Goal: Information Seeking & Learning: Learn about a topic

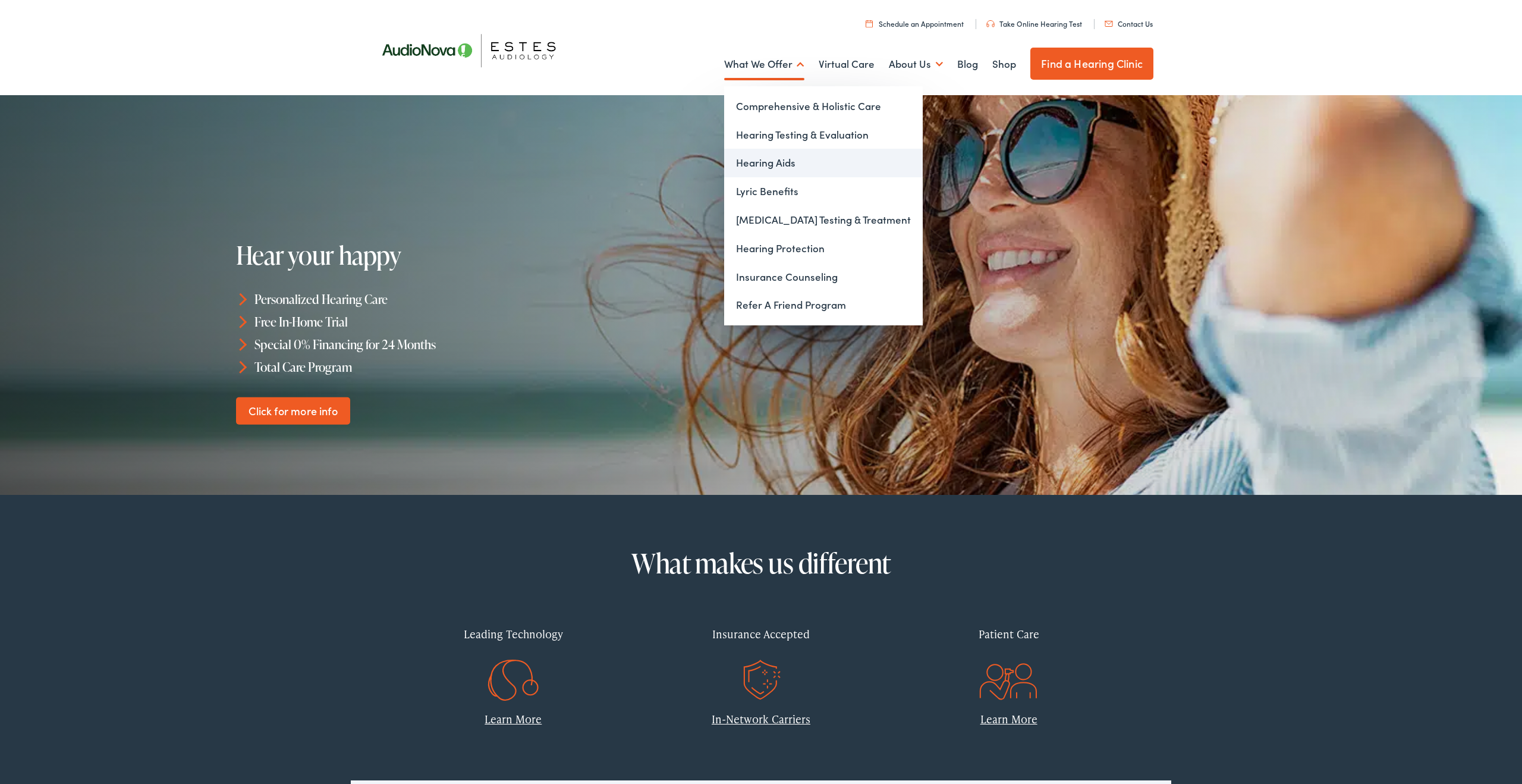
click at [780, 163] on link "Hearing Aids" at bounding box center [823, 163] width 199 height 29
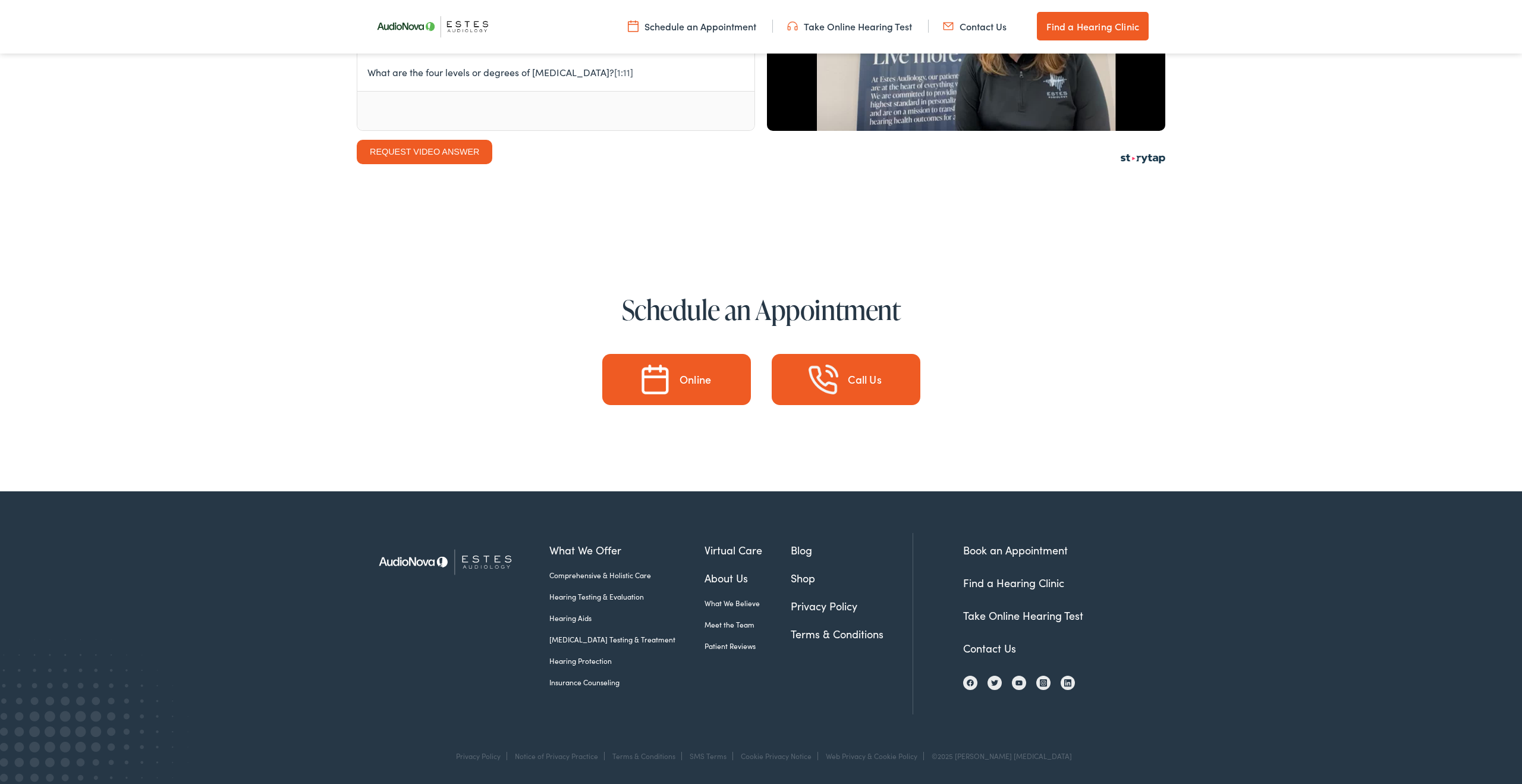
scroll to position [6113, 0]
click at [713, 624] on link "Meet the Team" at bounding box center [748, 624] width 87 height 11
click at [578, 621] on link "Hearing Aids" at bounding box center [627, 617] width 155 height 11
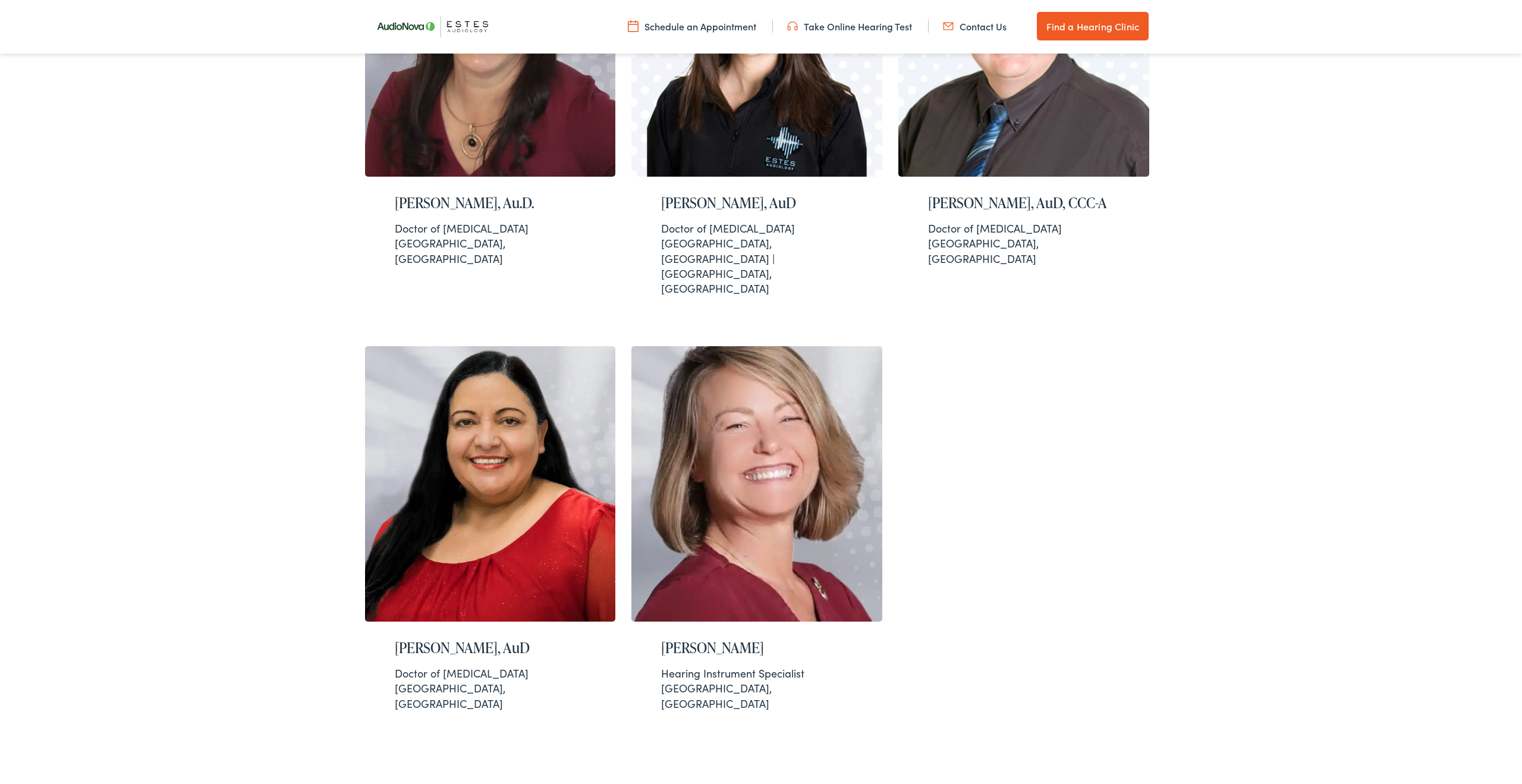
scroll to position [1039, 0]
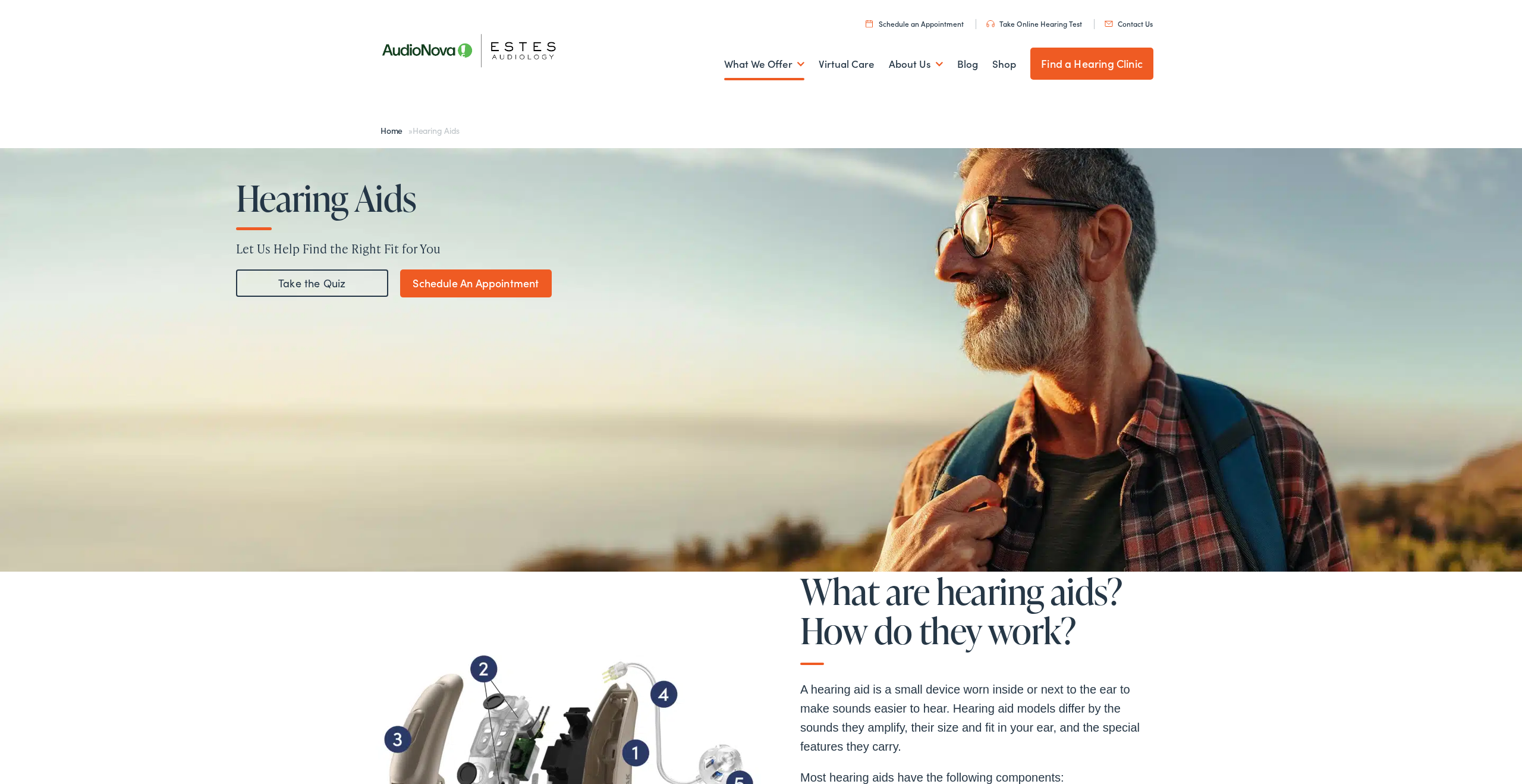
scroll to position [4, 0]
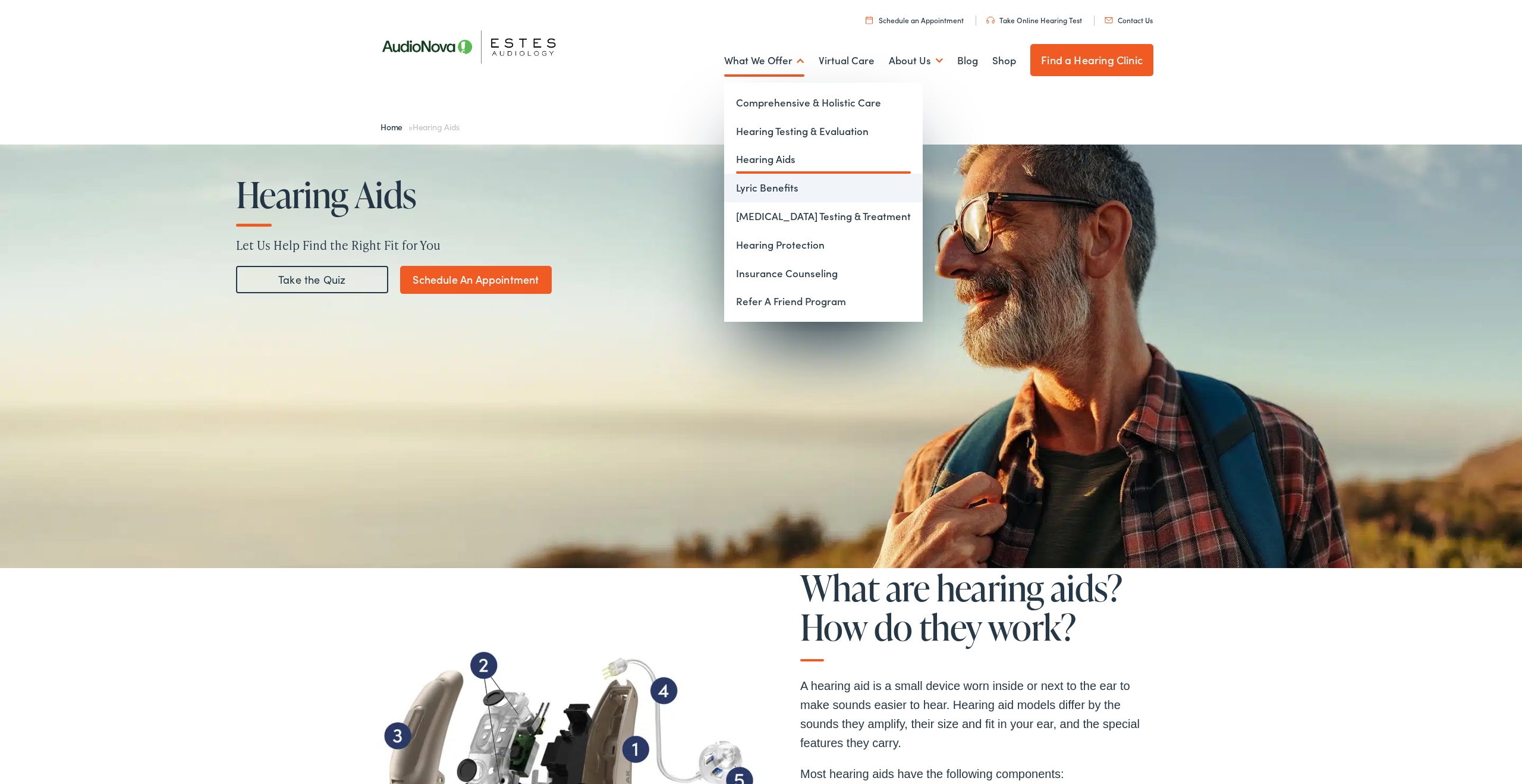
click at [783, 193] on link "Lyric Benefits" at bounding box center [823, 188] width 199 height 29
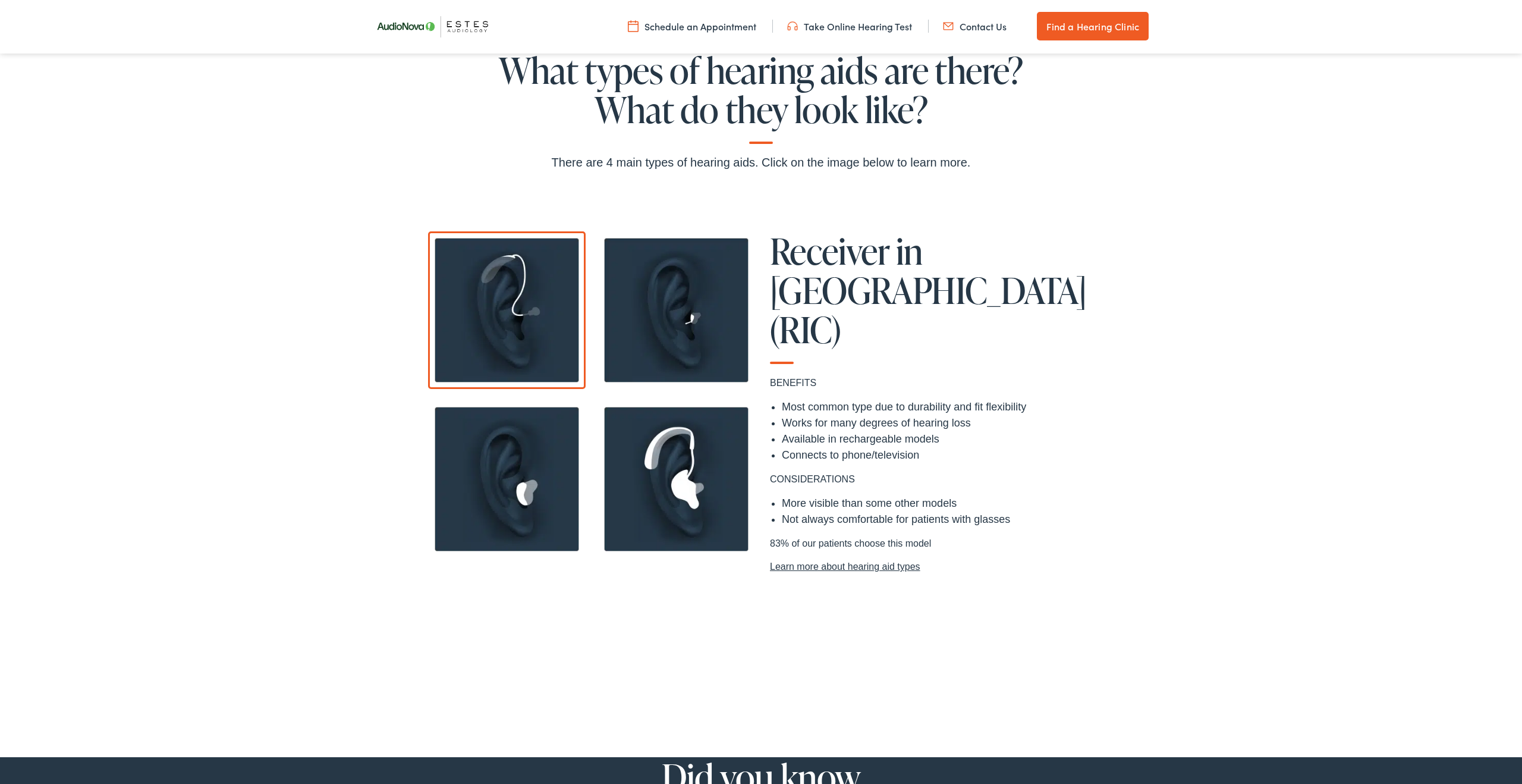
scroll to position [1023, 0]
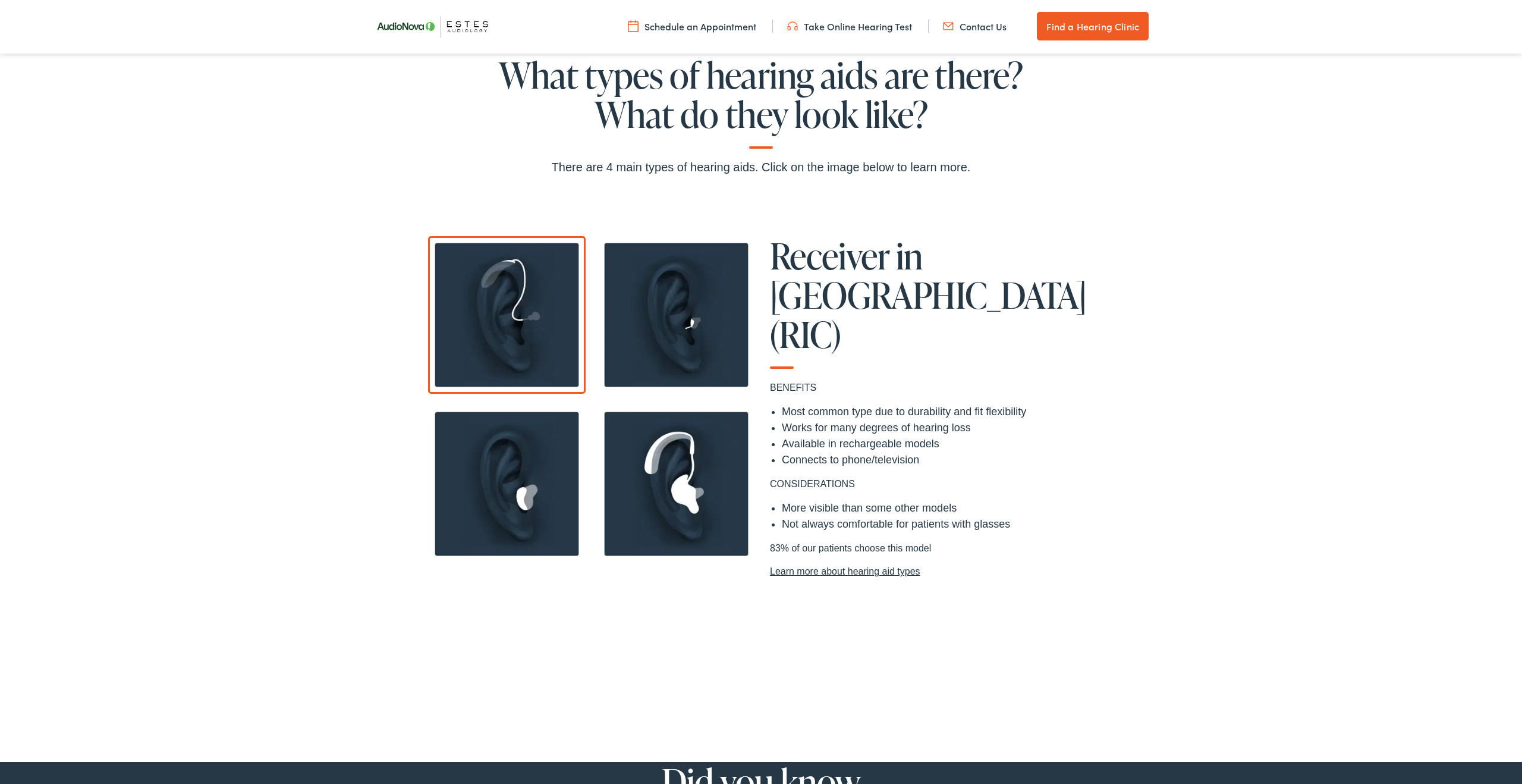
click at [694, 339] on img at bounding box center [677, 315] width 157 height 157
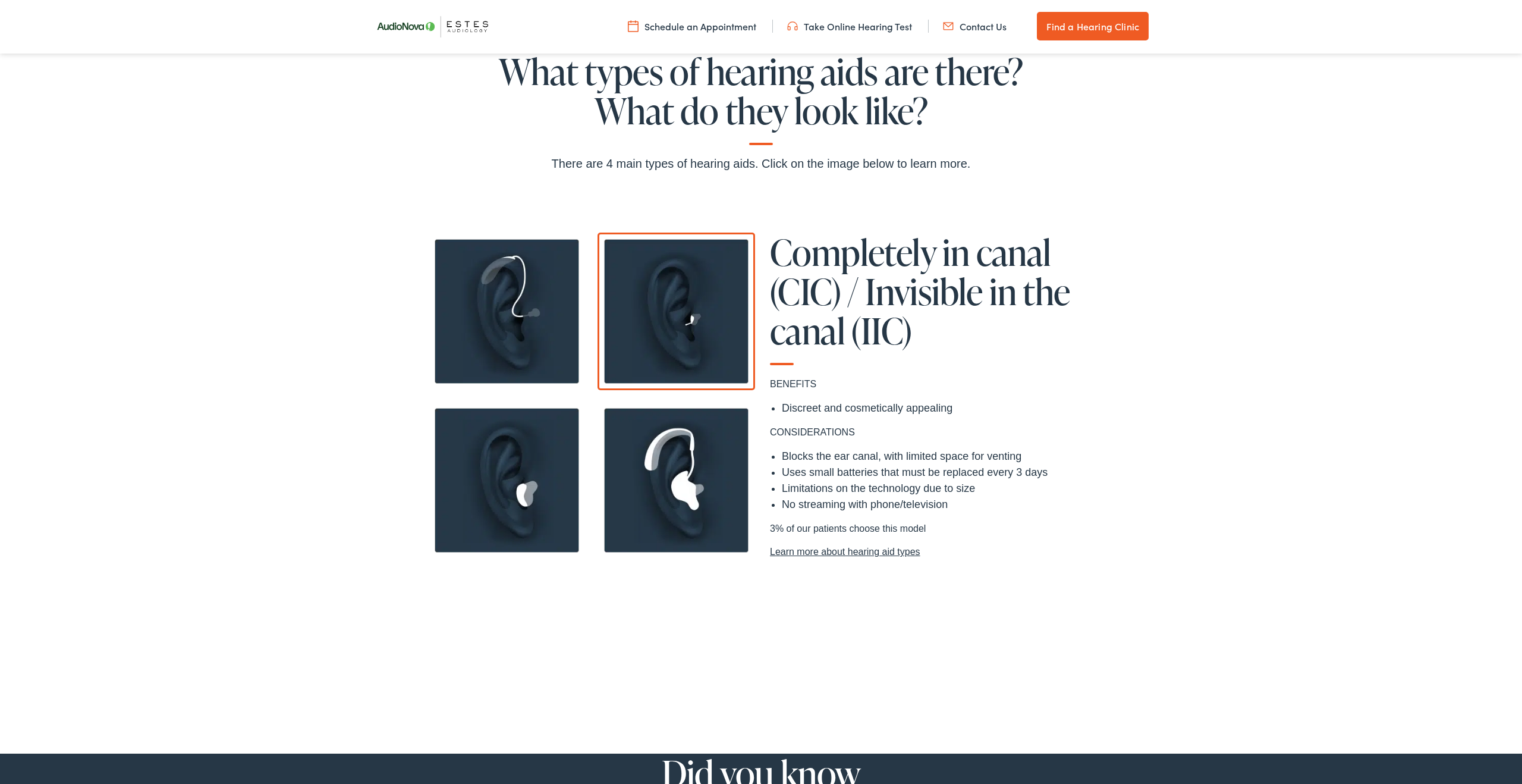
scroll to position [1029, 0]
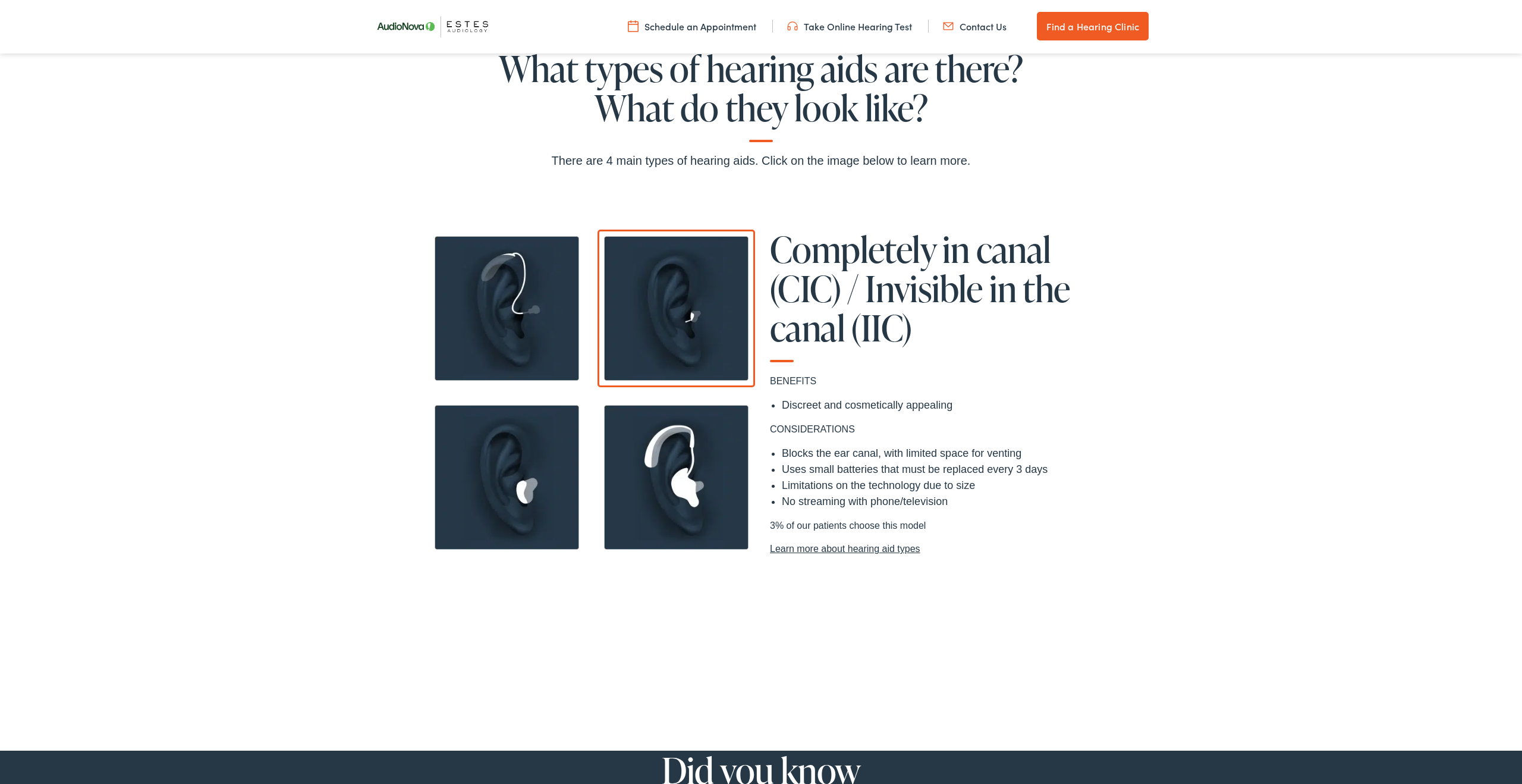
click at [850, 551] on link "Learn more about hearing aid types" at bounding box center [931, 549] width 321 height 14
click at [523, 499] on img at bounding box center [507, 477] width 157 height 157
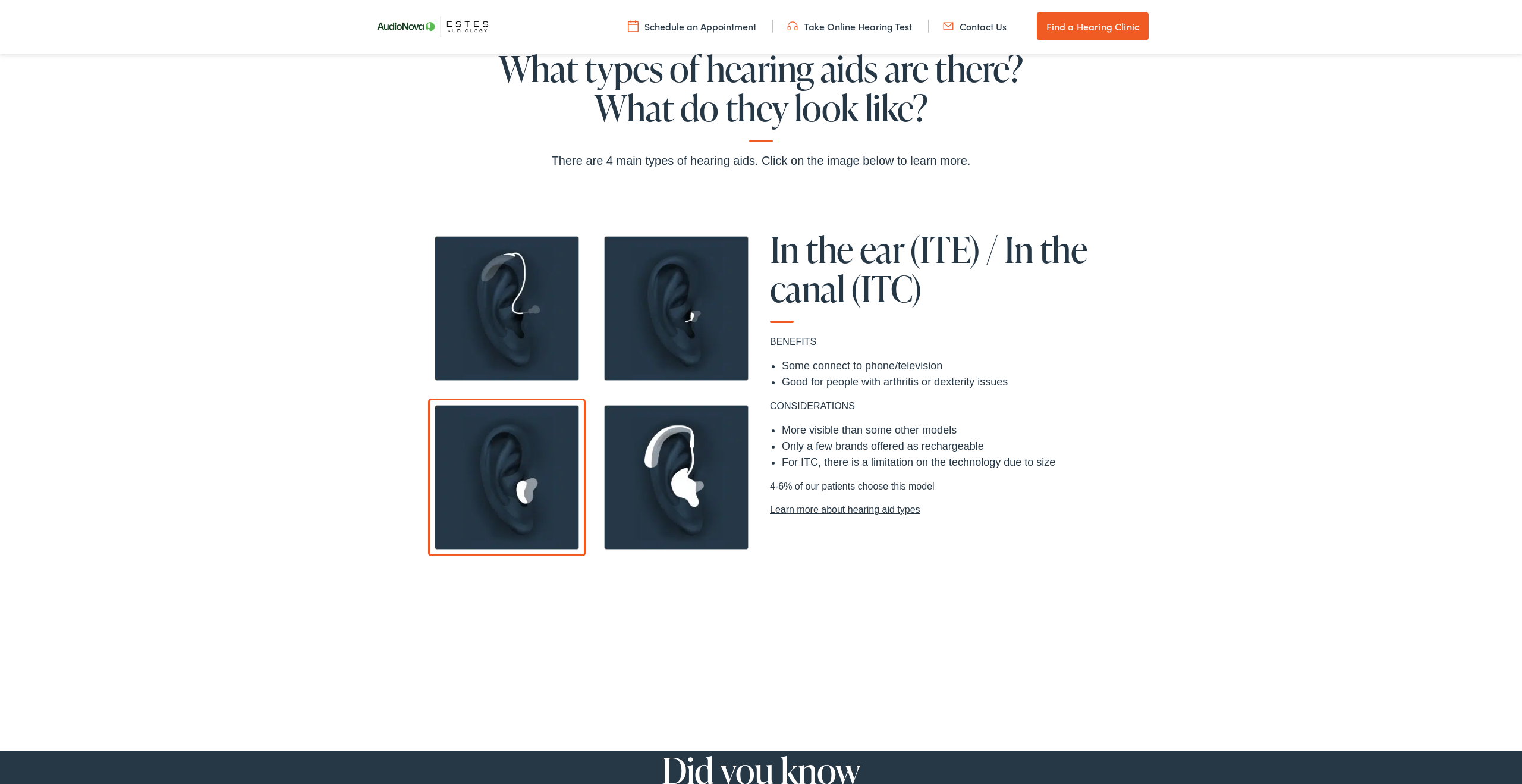
click at [516, 315] on img at bounding box center [507, 308] width 157 height 157
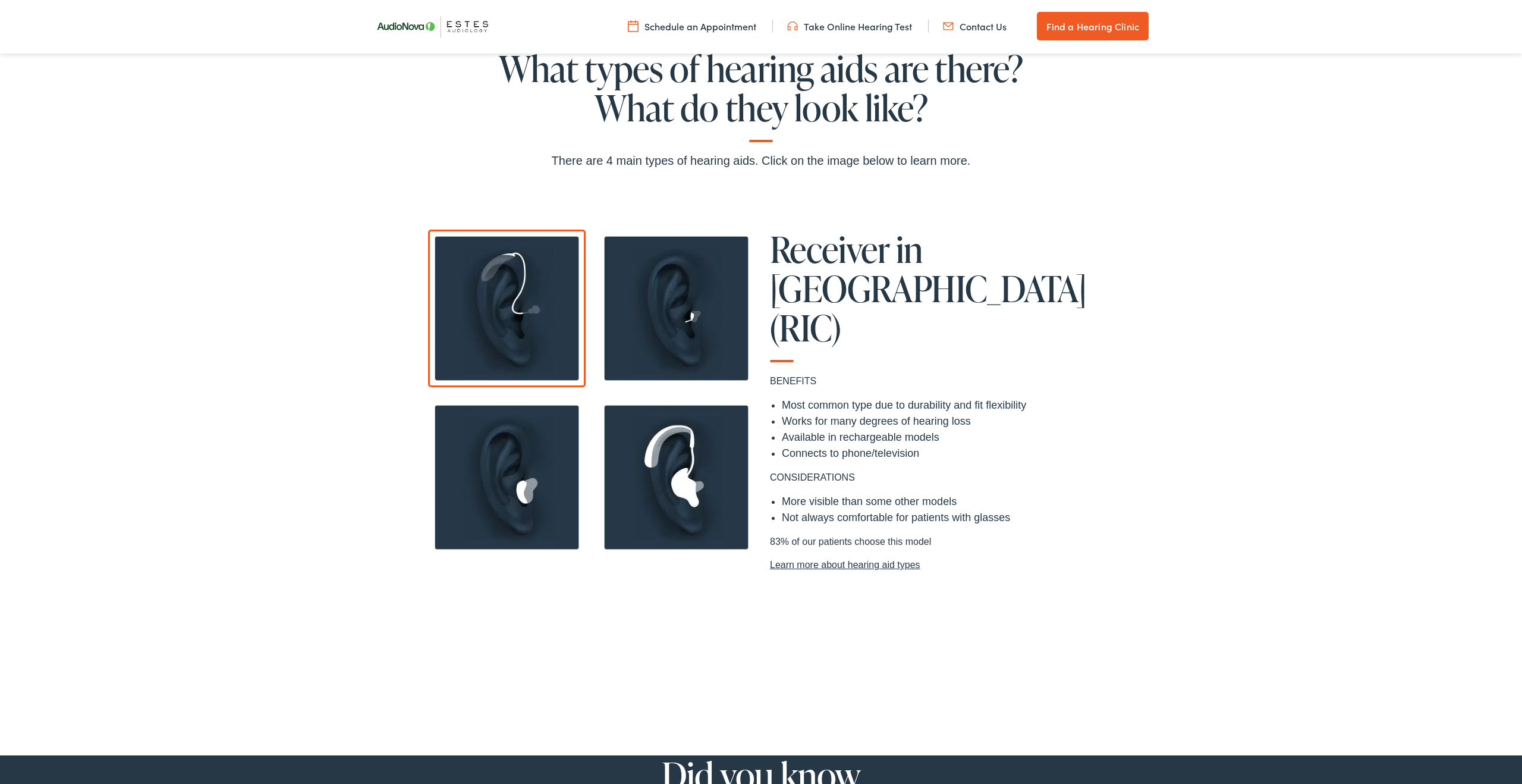
click at [544, 523] on img at bounding box center [507, 477] width 157 height 157
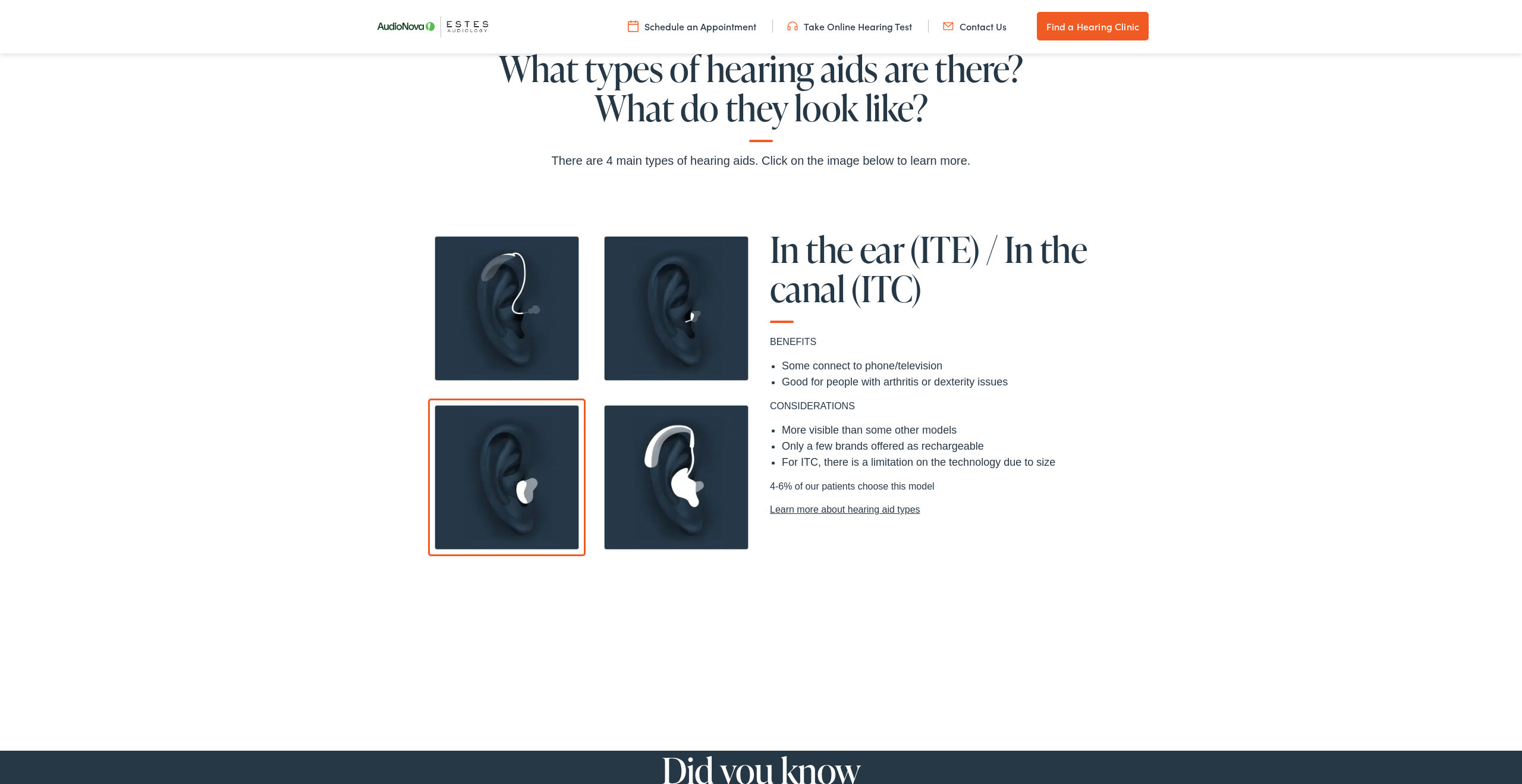
click at [686, 324] on img at bounding box center [677, 308] width 157 height 157
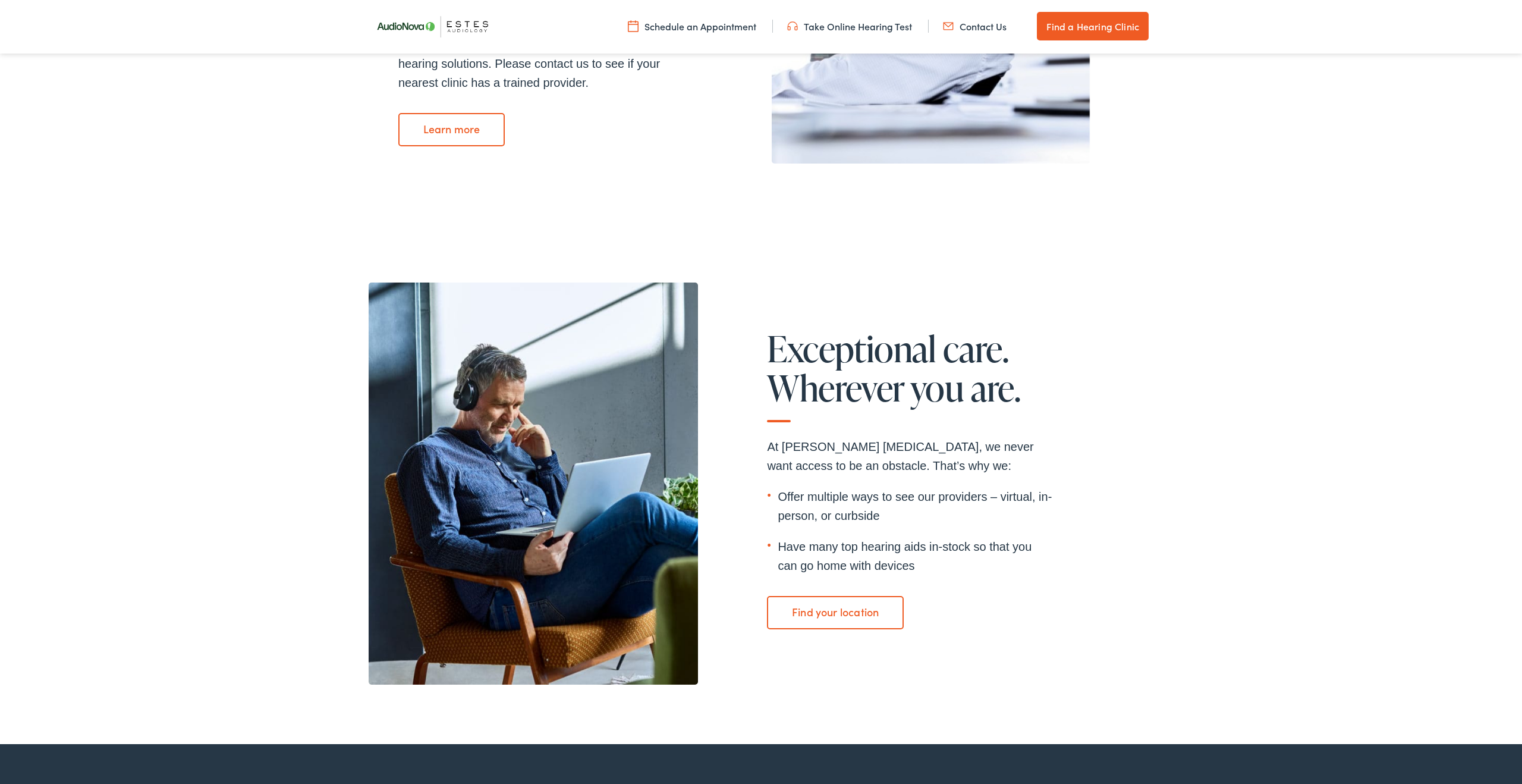
scroll to position [2585, 0]
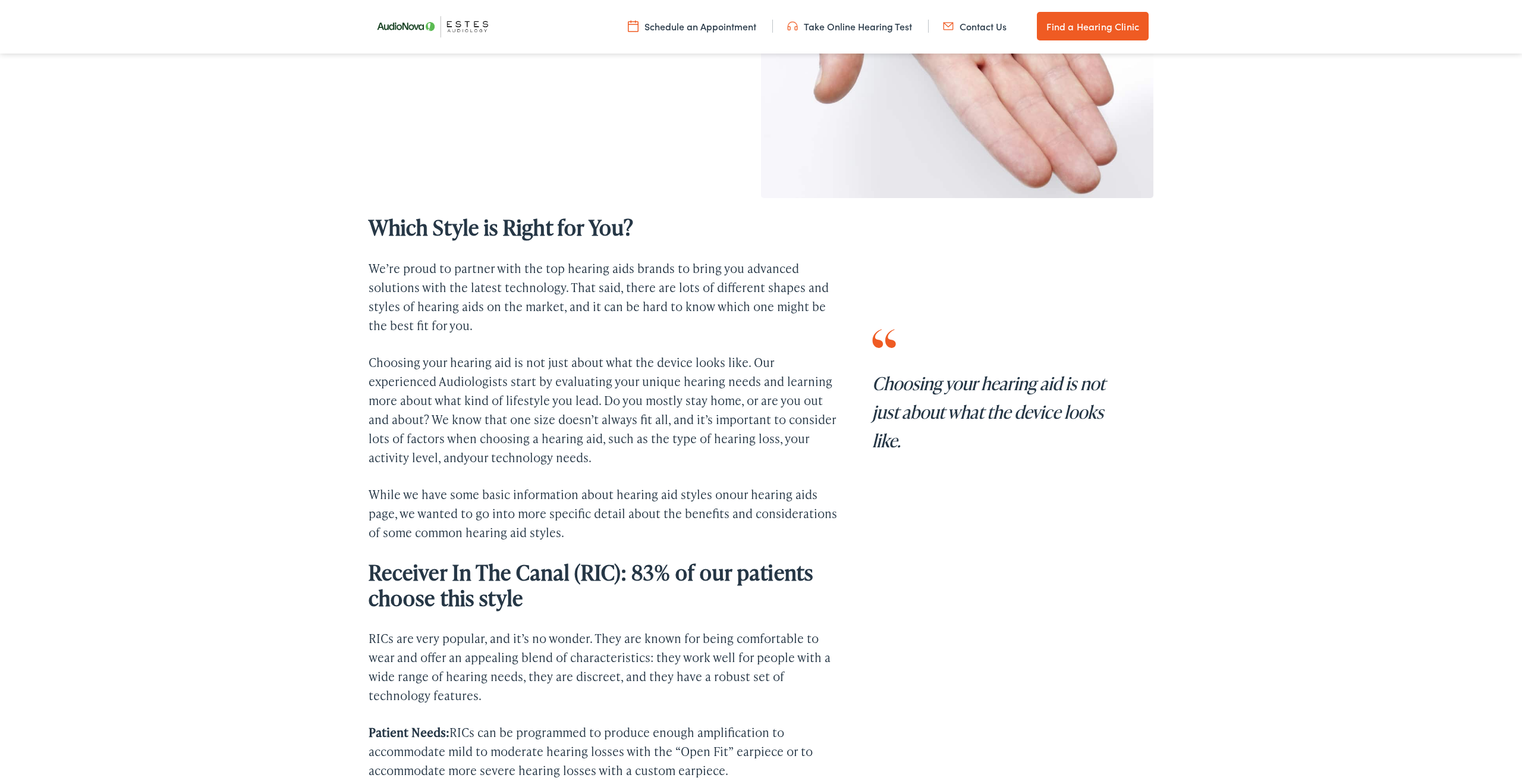
scroll to position [339, 0]
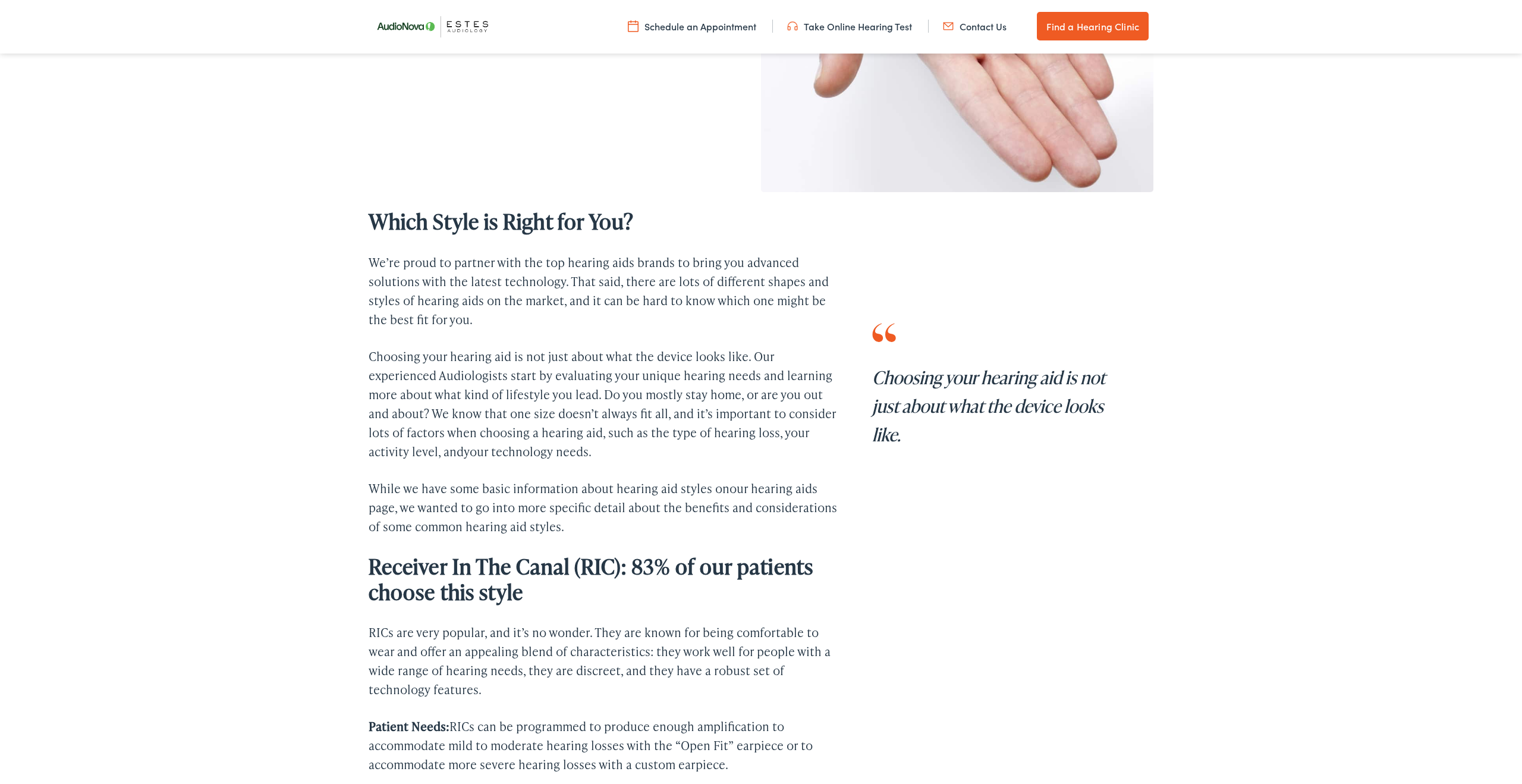
click at [630, 562] on strong "Receiver In The Canal (RIC): 83% of our patients choose this style" at bounding box center [591, 578] width 445 height 56
